Goal: Information Seeking & Learning: Learn about a topic

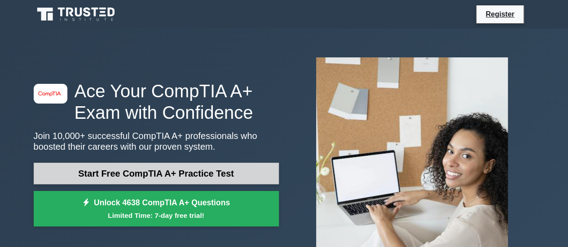
click at [113, 172] on link "Start Free CompTIA A+ Practice Test" at bounding box center [156, 174] width 245 height 22
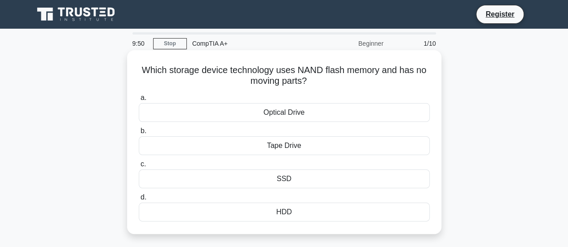
click at [231, 146] on div "Tape Drive" at bounding box center [284, 146] width 291 height 19
click at [139, 134] on input "b. Tape Drive" at bounding box center [139, 131] width 0 height 6
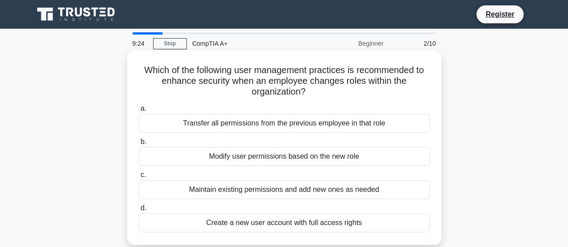
click at [289, 224] on div "Create a new user account with full access rights" at bounding box center [284, 223] width 291 height 19
click at [139, 212] on input "d. Create a new user account with full access rights" at bounding box center [139, 209] width 0 height 6
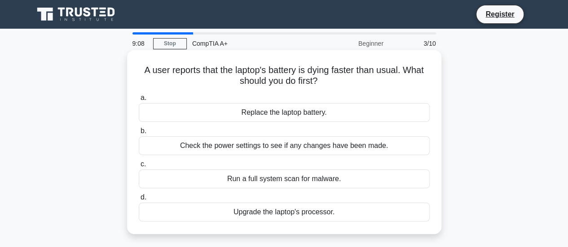
click at [280, 181] on div "Run a full system scan for malware." at bounding box center [284, 179] width 291 height 19
click at [139, 168] on input "c. Run a full system scan for malware." at bounding box center [139, 165] width 0 height 6
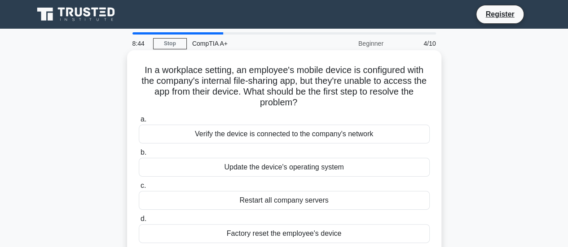
click at [261, 138] on div "Verify the device is connected to the company's network" at bounding box center [284, 134] width 291 height 19
click at [139, 123] on input "a. Verify the device is connected to the company's network" at bounding box center [139, 120] width 0 height 6
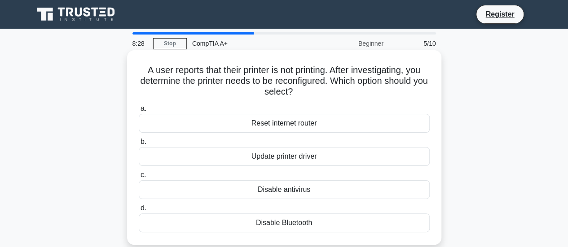
click at [300, 158] on div "Update printer driver" at bounding box center [284, 156] width 291 height 19
click at [139, 145] on input "b. Update printer driver" at bounding box center [139, 142] width 0 height 6
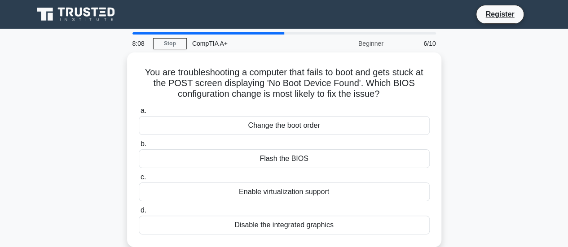
click at [300, 158] on div "Flash the BIOS" at bounding box center [284, 159] width 291 height 19
click at [139, 147] on input "b. Flash the BIOS" at bounding box center [139, 144] width 0 height 6
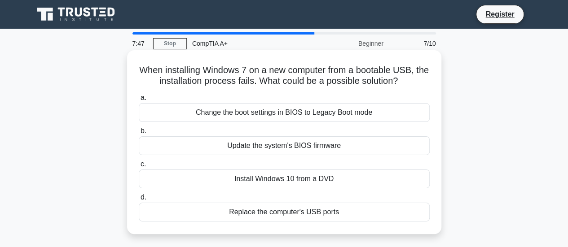
click at [287, 115] on div "Change the boot settings in BIOS to Legacy Boot mode" at bounding box center [284, 112] width 291 height 19
click at [139, 101] on input "a. Change the boot settings in BIOS to Legacy Boot mode" at bounding box center [139, 98] width 0 height 6
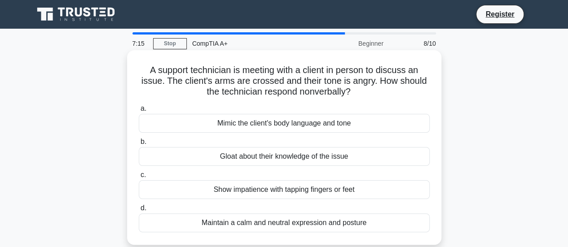
click at [301, 130] on div "Mimic the client's body language and tone" at bounding box center [284, 123] width 291 height 19
click at [139, 112] on input "a. Mimic the client's body language and tone" at bounding box center [139, 109] width 0 height 6
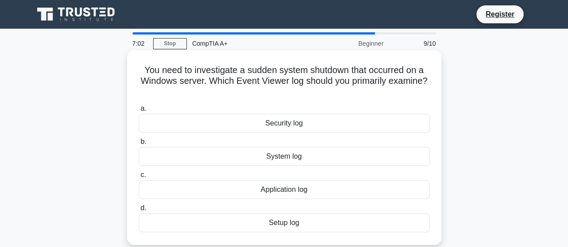
click at [305, 224] on div "Setup log" at bounding box center [284, 223] width 291 height 19
click at [139, 212] on input "d. Setup log" at bounding box center [139, 209] width 0 height 6
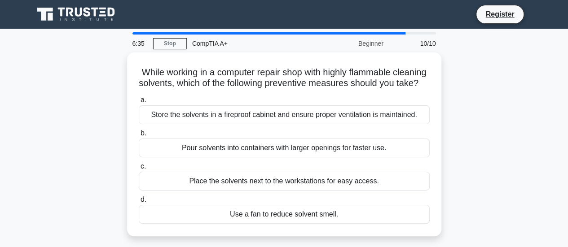
click at [305, 224] on div "Use a fan to reduce solvent smell." at bounding box center [284, 214] width 291 height 19
click at [139, 203] on input "d. Use a fan to reduce solvent smell." at bounding box center [139, 200] width 0 height 6
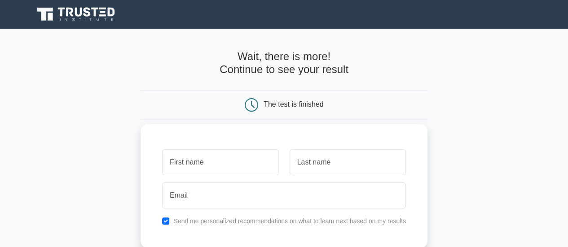
click at [221, 160] on input "text" at bounding box center [220, 163] width 116 height 26
type input "[PERSON_NAME]"
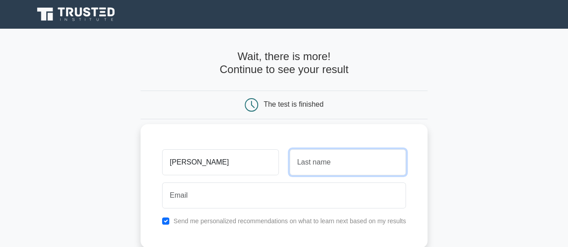
click at [294, 165] on input "text" at bounding box center [348, 163] width 116 height 26
type input "Buni"
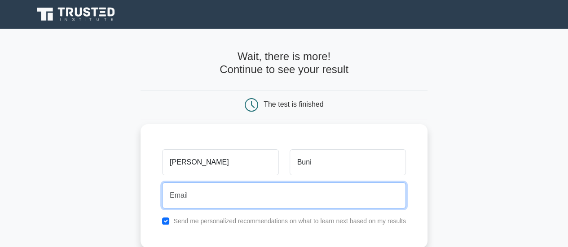
click at [240, 198] on input "email" at bounding box center [284, 196] width 244 height 26
type input "Fadxiyasuldan99@gmail.com"
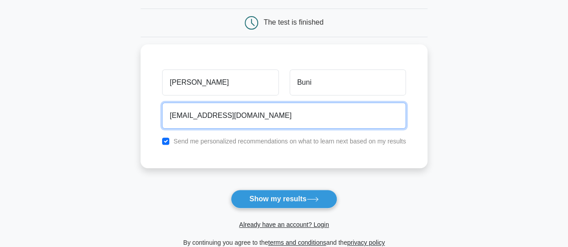
scroll to position [86, 0]
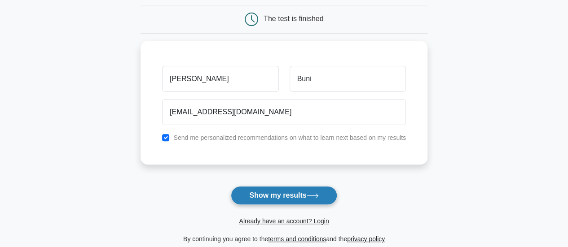
click at [307, 186] on button "Show my results" at bounding box center [284, 195] width 106 height 19
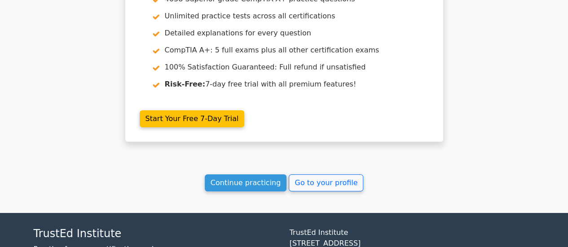
scroll to position [1644, 0]
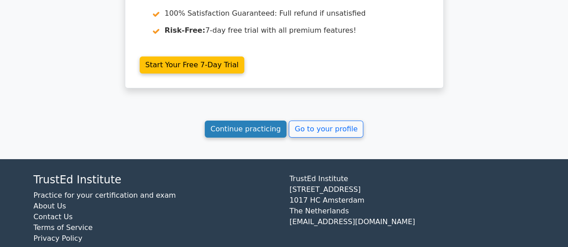
click at [266, 121] on link "Continue practicing" at bounding box center [246, 129] width 82 height 17
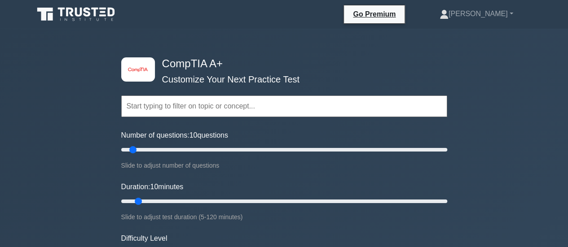
click at [253, 105] on input "text" at bounding box center [284, 107] width 326 height 22
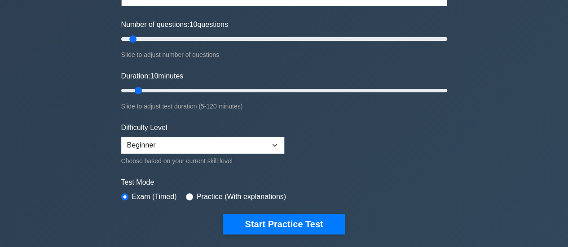
scroll to position [115, 0]
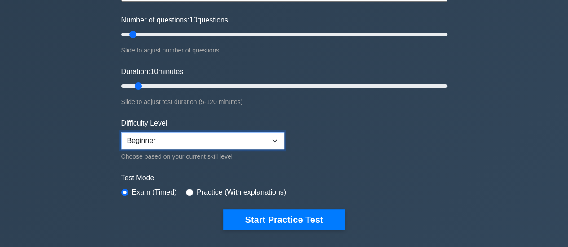
click at [255, 144] on select "Beginner Intermediate Expert" at bounding box center [202, 140] width 163 height 17
drag, startPoint x: 255, startPoint y: 144, endPoint x: 351, endPoint y: 225, distance: 125.0
click at [351, 225] on form "Topics Hardware Operating Systems Networking Security Troubleshooting Mobile De…" at bounding box center [284, 92] width 326 height 278
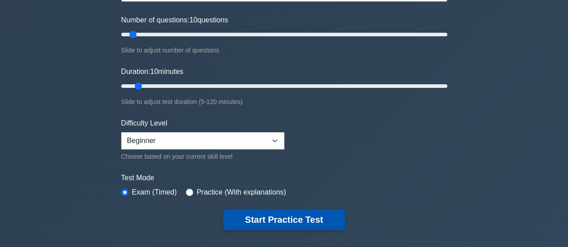
click at [310, 215] on button "Start Practice Test" at bounding box center [283, 220] width 121 height 21
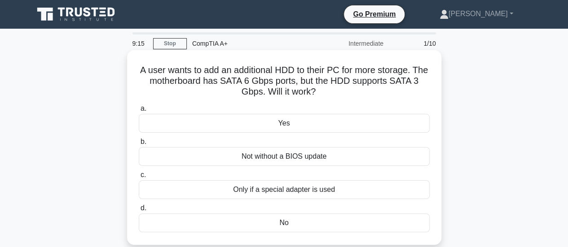
click at [281, 157] on div "Not without a BIOS update" at bounding box center [284, 156] width 291 height 19
click at [139, 145] on input "b. Not without a BIOS update" at bounding box center [139, 142] width 0 height 6
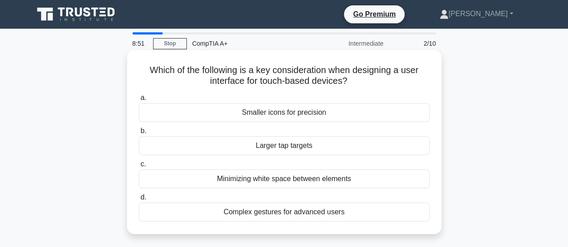
click at [304, 113] on div "Smaller icons for precision" at bounding box center [284, 112] width 291 height 19
click at [139, 101] on input "a. Smaller icons for precision" at bounding box center [139, 98] width 0 height 6
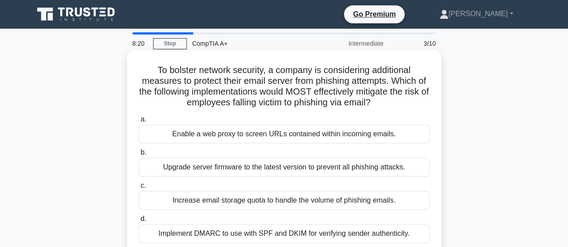
click at [286, 169] on div "Upgrade server firmware to the latest version to prevent all phishing attacks." at bounding box center [284, 167] width 291 height 19
click at [139, 156] on input "b. Upgrade server firmware to the latest version to prevent all phishing attack…" at bounding box center [139, 153] width 0 height 6
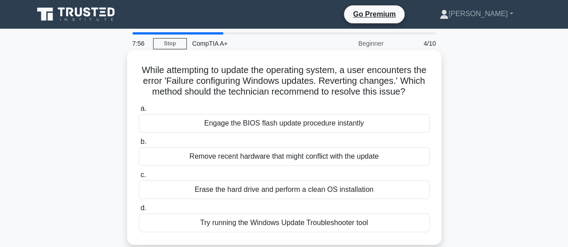
click at [292, 199] on div "Erase the hard drive and perform a clean OS installation" at bounding box center [284, 190] width 291 height 19
click at [139, 178] on input "c. Erase the hard drive and perform a clean OS installation" at bounding box center [139, 175] width 0 height 6
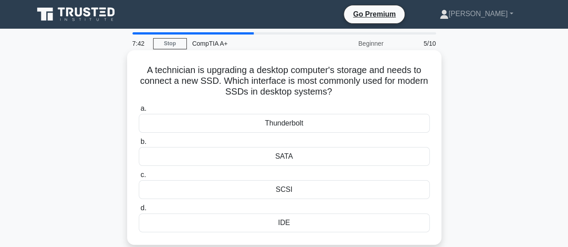
click at [283, 155] on div "SATA" at bounding box center [284, 156] width 291 height 19
click at [139, 145] on input "b. SATA" at bounding box center [139, 142] width 0 height 6
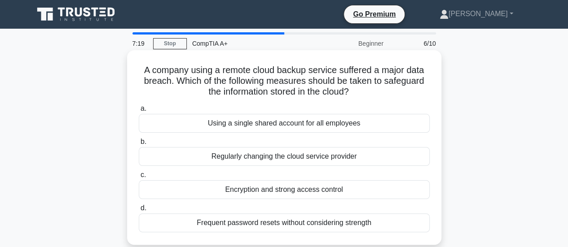
click at [321, 196] on div "Encryption and strong access control" at bounding box center [284, 190] width 291 height 19
click at [139, 178] on input "c. Encryption and strong access control" at bounding box center [139, 175] width 0 height 6
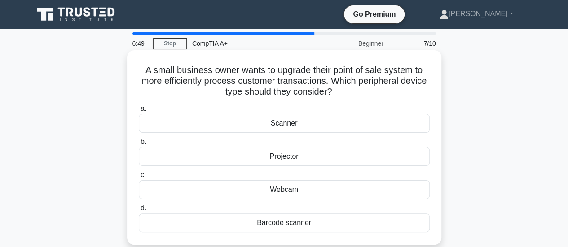
click at [315, 223] on div "Barcode scanner" at bounding box center [284, 223] width 291 height 19
click at [139, 212] on input "d. Barcode scanner" at bounding box center [139, 209] width 0 height 6
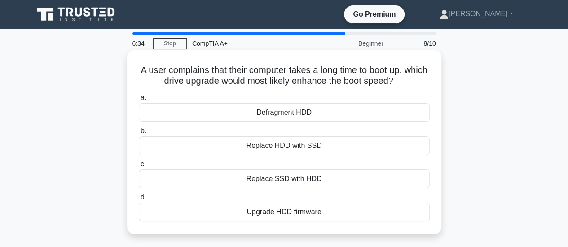
click at [284, 144] on div "Replace HDD with SSD" at bounding box center [284, 146] width 291 height 19
click at [139, 134] on input "b. Replace HDD with SSD" at bounding box center [139, 131] width 0 height 6
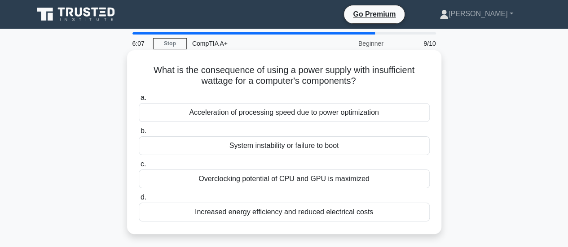
click at [306, 212] on div "Increased energy efficiency and reduced electrical costs" at bounding box center [284, 212] width 291 height 19
click at [139, 201] on input "d. Increased energy efficiency and reduced electrical costs" at bounding box center [139, 198] width 0 height 6
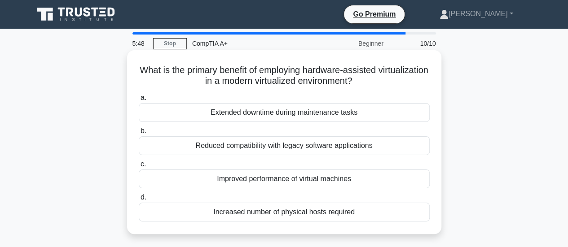
click at [287, 179] on div "Improved performance of virtual machines" at bounding box center [284, 179] width 291 height 19
click at [139, 168] on input "c. Improved performance of virtual machines" at bounding box center [139, 165] width 0 height 6
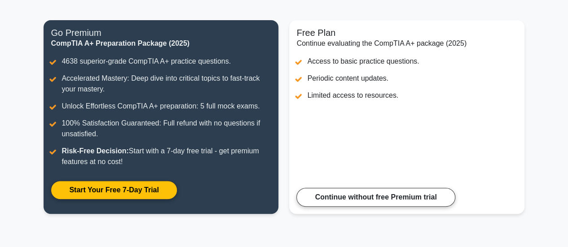
scroll to position [118, 0]
